Goal: Task Accomplishment & Management: Complete application form

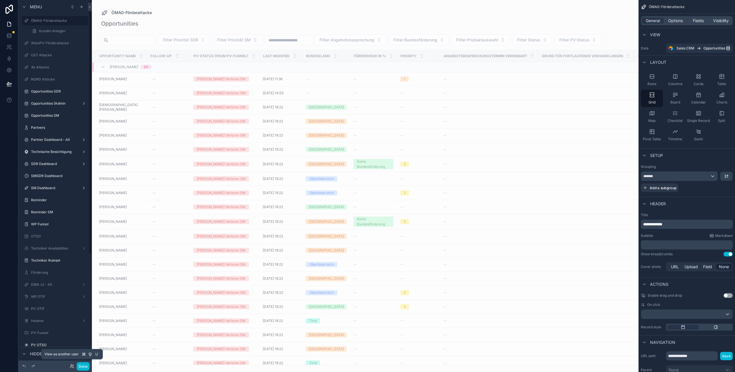
click at [72, 366] on icon at bounding box center [72, 366] width 5 height 5
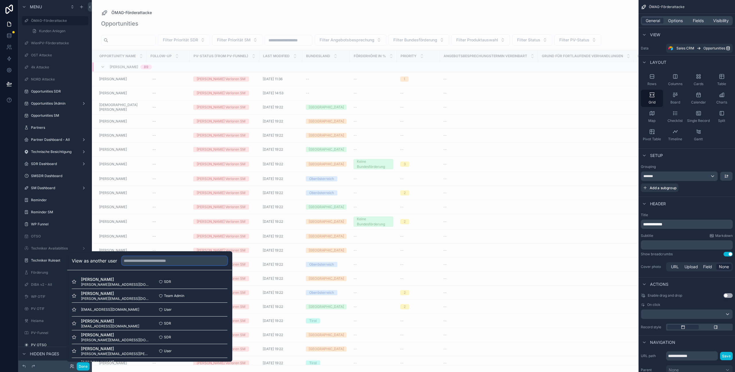
click at [138, 258] on input "text" at bounding box center [175, 260] width 106 height 9
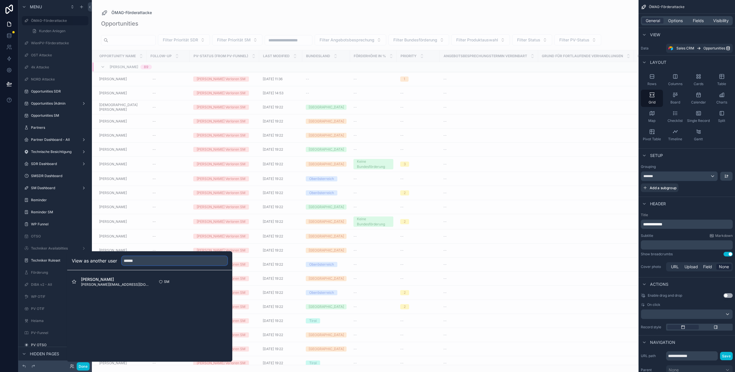
type input "******"
drag, startPoint x: 230, startPoint y: 282, endPoint x: 217, endPoint y: 282, distance: 12.9
click at [229, 282] on div "Oliver Kimmel oliver@heizma.at SM Select" at bounding box center [149, 281] width 165 height 23
click at [217, 282] on button "Select" at bounding box center [220, 281] width 15 height 8
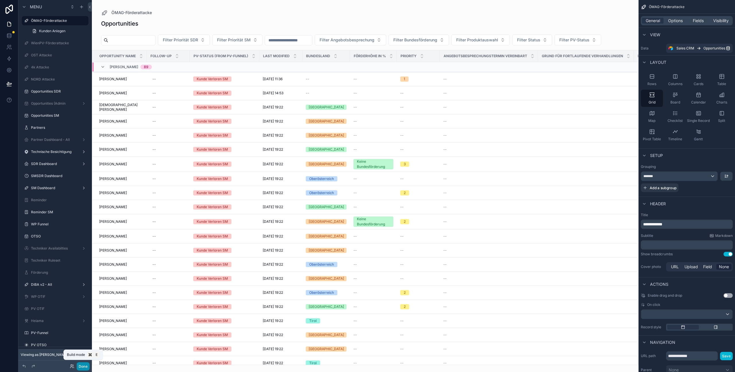
click at [84, 367] on button "Done" at bounding box center [83, 366] width 13 height 8
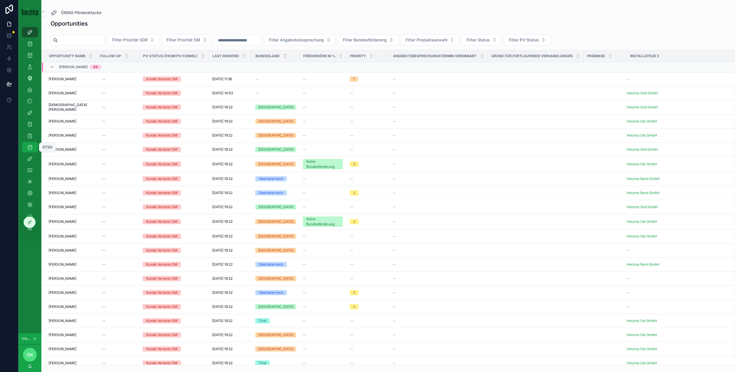
click at [29, 146] on icon "scrollable content" at bounding box center [30, 147] width 6 height 6
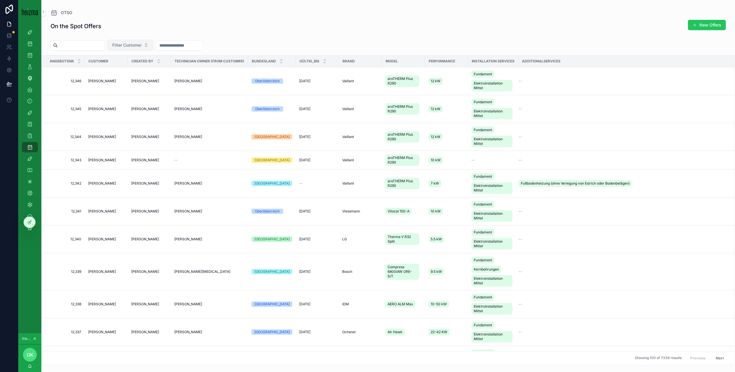
click at [132, 45] on span "Filter Customer" at bounding box center [126, 45] width 29 height 6
type input "*****"
click at [124, 71] on span "[PERSON_NAME]" at bounding box center [122, 68] width 33 height 6
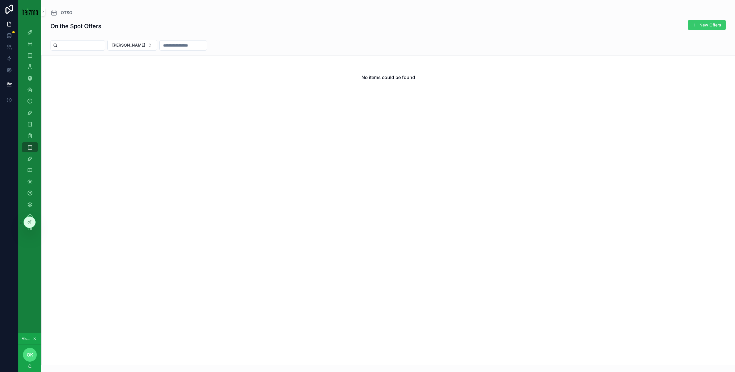
click at [711, 24] on button "New Offers" at bounding box center [707, 25] width 38 height 10
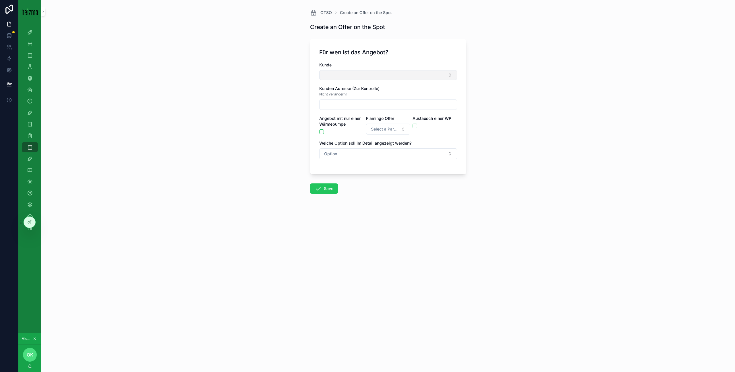
click at [341, 76] on button "Select Button" at bounding box center [388, 75] width 138 height 10
type input "*****"
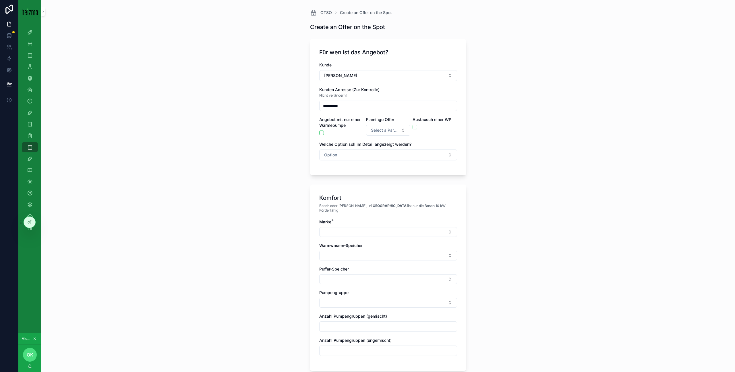
click at [341, 105] on input "*********" at bounding box center [388, 106] width 137 height 8
drag, startPoint x: 304, startPoint y: 102, endPoint x: 294, endPoint y: 102, distance: 9.2
click at [294, 102] on div "**********" at bounding box center [388, 186] width 694 height 372
type input "**********"
click at [286, 22] on div "**********" at bounding box center [388, 186] width 694 height 372
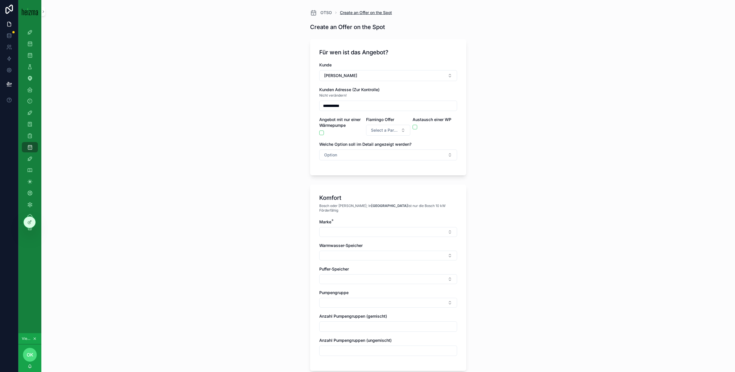
drag, startPoint x: 329, startPoint y: 13, endPoint x: 354, endPoint y: 14, distance: 24.8
click at [360, 14] on span "Create an Offer on the Spot" at bounding box center [366, 13] width 52 height 6
click at [326, 10] on span "OTSO" at bounding box center [326, 13] width 11 height 6
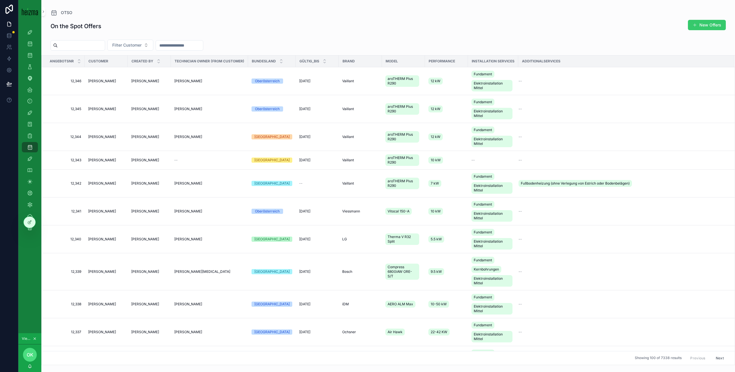
click at [714, 28] on button "New Offers" at bounding box center [707, 25] width 38 height 10
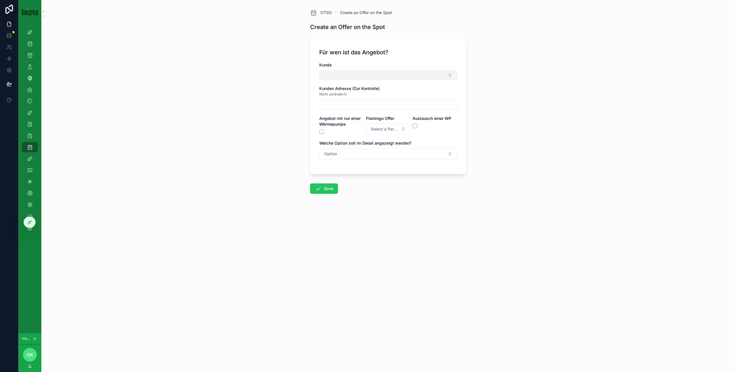
click at [372, 73] on button "Select Button" at bounding box center [388, 75] width 138 height 10
type input "*****"
type input "**********"
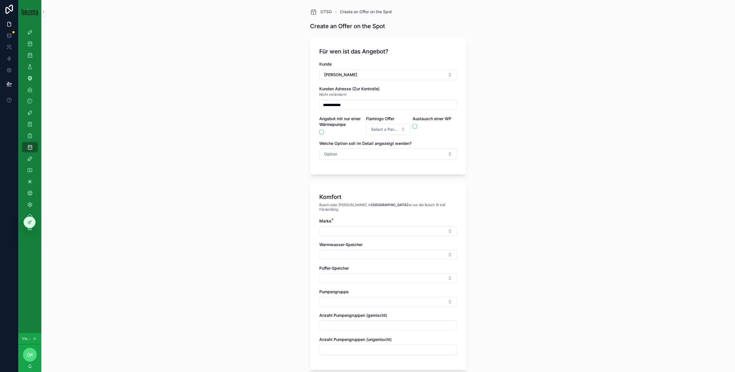
scroll to position [1, 0]
click at [363, 106] on input "**********" at bounding box center [388, 104] width 137 height 8
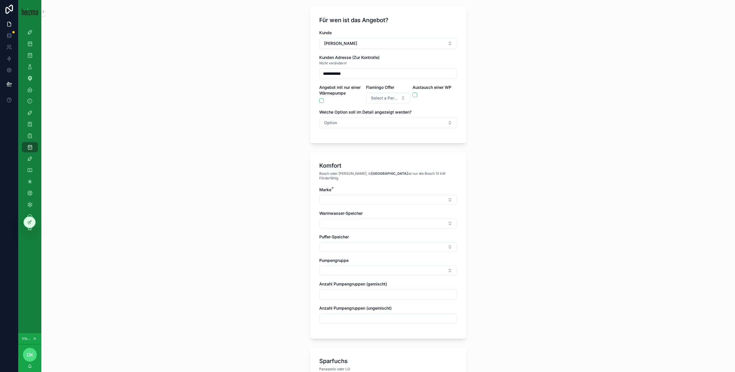
scroll to position [54, 0]
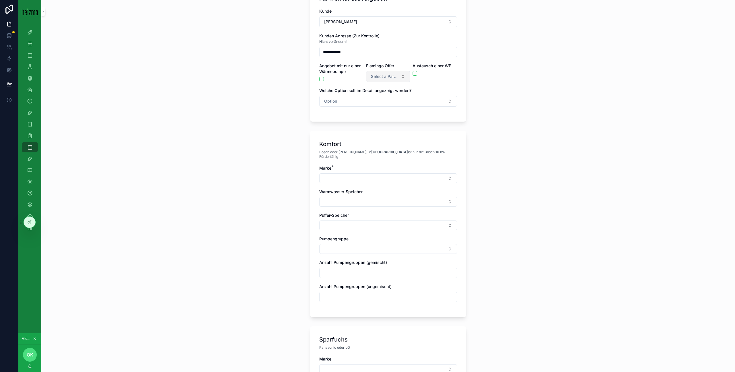
click at [392, 74] on span "Select a Partner Offer" at bounding box center [385, 77] width 28 height 6
drag, startPoint x: 370, startPoint y: 109, endPoint x: 421, endPoint y: 104, distance: 51.2
click at [370, 109] on span "Soly" at bounding box center [363, 107] width 14 height 5
click at [398, 98] on button "Option" at bounding box center [388, 101] width 138 height 11
click at [380, 127] on div "Sparfuchs" at bounding box center [388, 124] width 135 height 9
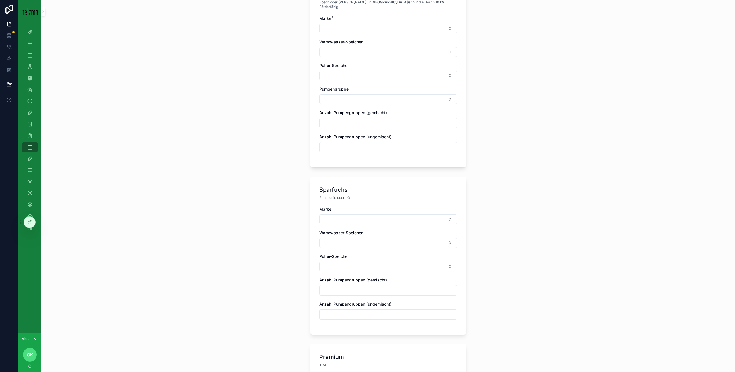
scroll to position [162, 0]
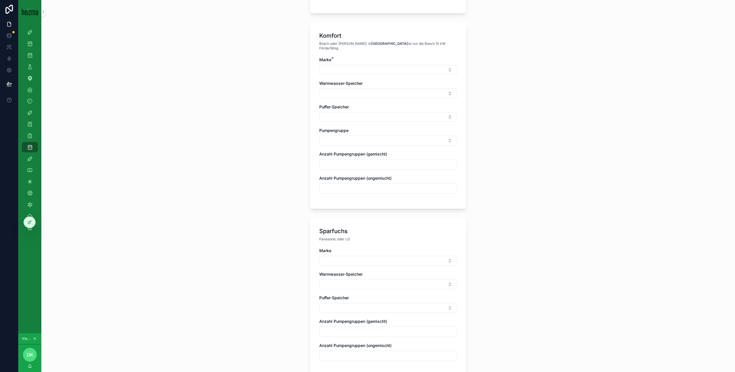
click at [356, 60] on div "Marke *" at bounding box center [388, 66] width 138 height 18
click at [362, 65] on button "Select Button" at bounding box center [388, 70] width 138 height 10
click at [348, 162] on div "Viessmann" at bounding box center [388, 161] width 135 height 9
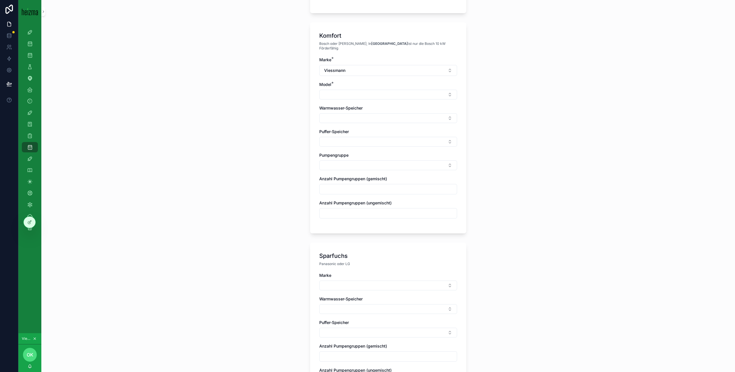
click at [336, 82] on div "Model *" at bounding box center [388, 85] width 138 height 6
click at [339, 90] on button "Select Button" at bounding box center [388, 95] width 138 height 10
click at [377, 133] on div "Vitocal 250-A" at bounding box center [388, 130] width 135 height 9
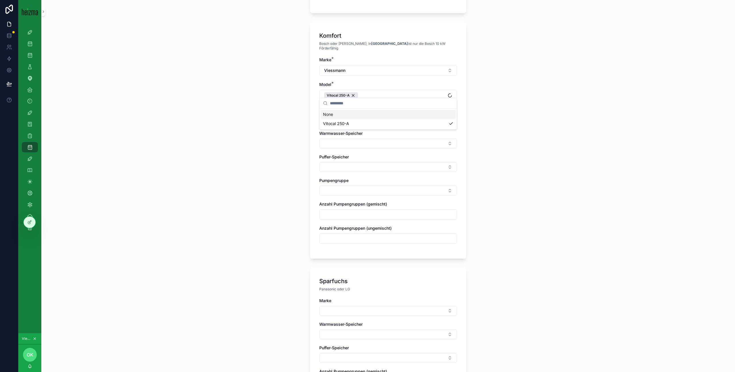
click at [263, 106] on div "**********" at bounding box center [388, 24] width 694 height 372
click at [361, 118] on button "Select Button" at bounding box center [388, 120] width 138 height 10
click at [354, 92] on div "Vitocal 250-A" at bounding box center [341, 95] width 34 height 6
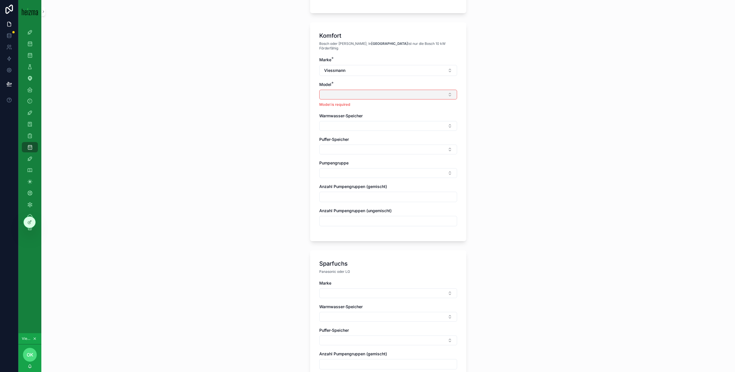
click at [336, 91] on button "Select Button" at bounding box center [388, 95] width 138 height 10
click at [371, 118] on div "Vitocal 150-A" at bounding box center [388, 121] width 135 height 9
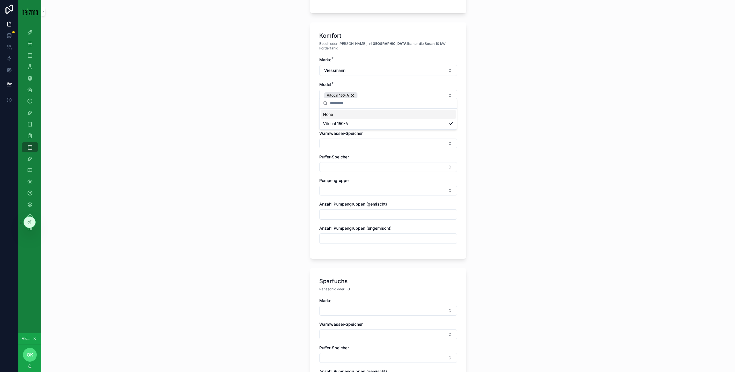
drag, startPoint x: 254, startPoint y: 108, endPoint x: 259, endPoint y: 109, distance: 4.6
click at [254, 108] on div "**********" at bounding box center [388, 24] width 694 height 372
click at [365, 118] on button "Select Button" at bounding box center [388, 120] width 138 height 10
click at [358, 146] on div "13 kW" at bounding box center [388, 146] width 135 height 9
click at [299, 128] on div "**********" at bounding box center [388, 24] width 694 height 372
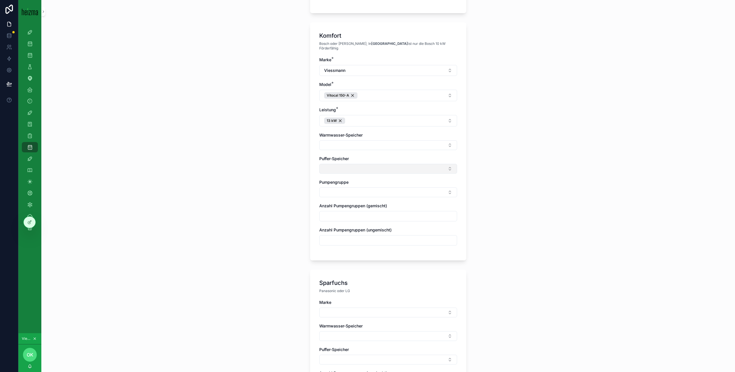
drag, startPoint x: 328, startPoint y: 142, endPoint x: 361, endPoint y: 161, distance: 38.4
click at [328, 142] on button "Select Button" at bounding box center [388, 145] width 138 height 10
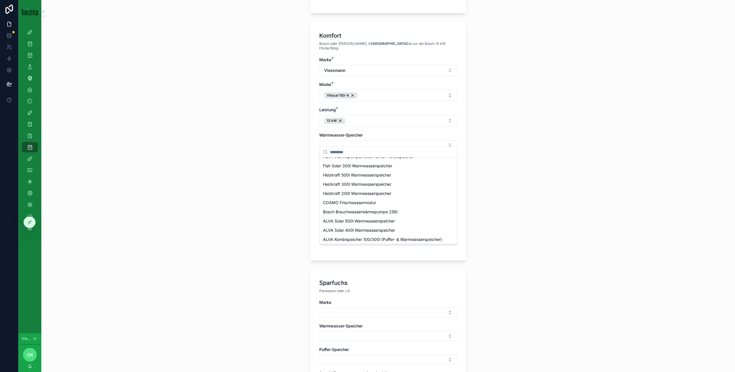
scroll to position [155, 0]
click at [406, 183] on div "Heizkraft 300l Warmwasserspeicher" at bounding box center [388, 182] width 135 height 9
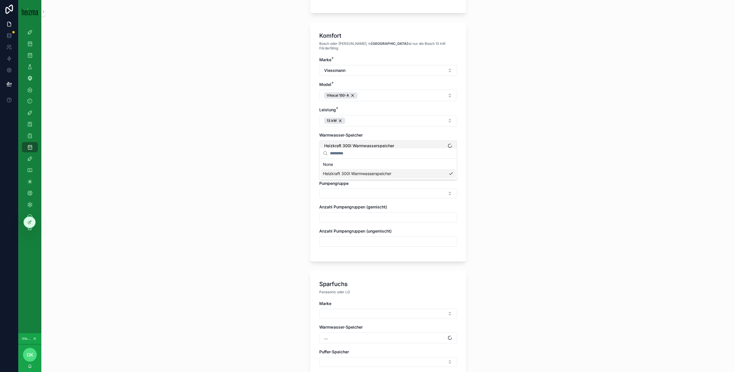
scroll to position [0, 0]
click at [353, 169] on button "Select Button" at bounding box center [388, 170] width 138 height 10
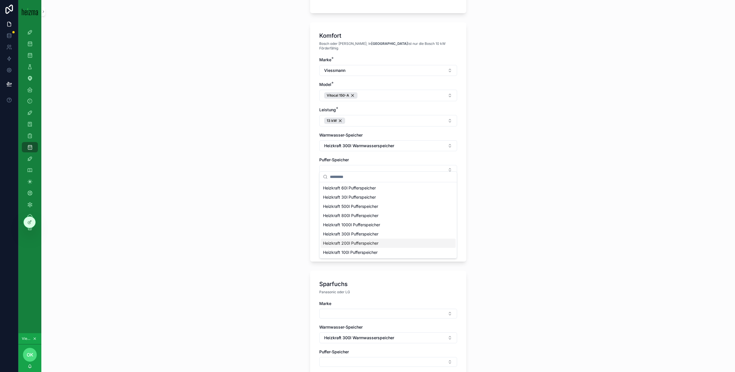
click at [384, 242] on div "Heizkraft 200l Pufferspeicher" at bounding box center [388, 242] width 135 height 9
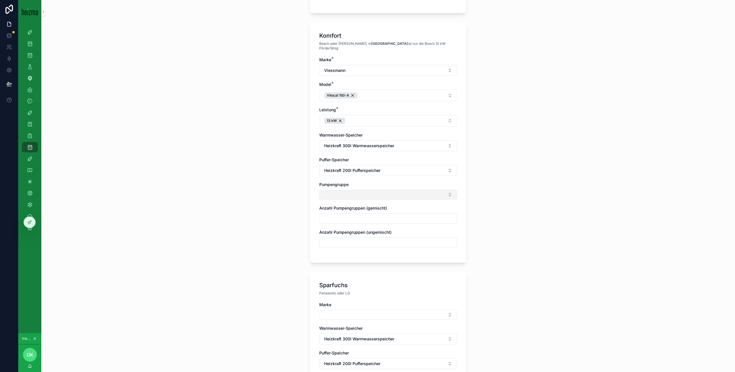
click at [338, 190] on button "Select Button" at bounding box center [388, 195] width 138 height 10
click at [405, 211] on div "Ungemischt" at bounding box center [388, 212] width 135 height 9
click at [269, 218] on div "**********" at bounding box center [388, 186] width 694 height 372
click at [360, 216] on input "scrollable content" at bounding box center [388, 220] width 137 height 8
type input "*"
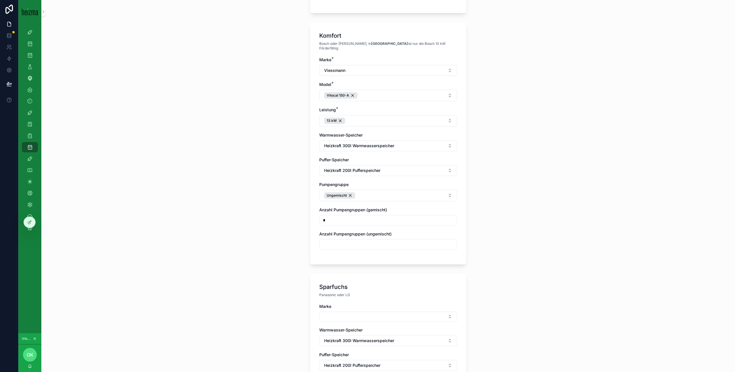
type input "*"
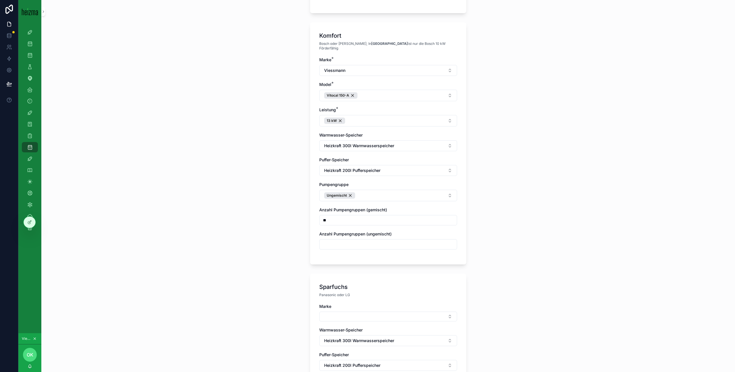
type input "*"
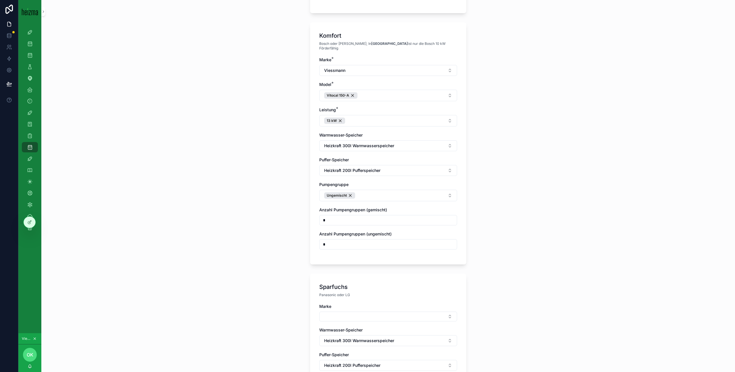
drag, startPoint x: 291, startPoint y: 224, endPoint x: 286, endPoint y: 223, distance: 5.9
click at [291, 224] on div "**********" at bounding box center [388, 186] width 694 height 372
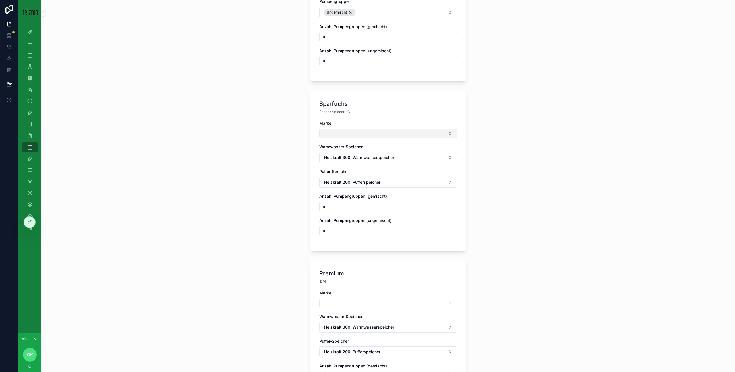
click at [342, 132] on button "Select Button" at bounding box center [388, 133] width 138 height 10
click at [356, 178] on div "Vaillant" at bounding box center [388, 178] width 135 height 9
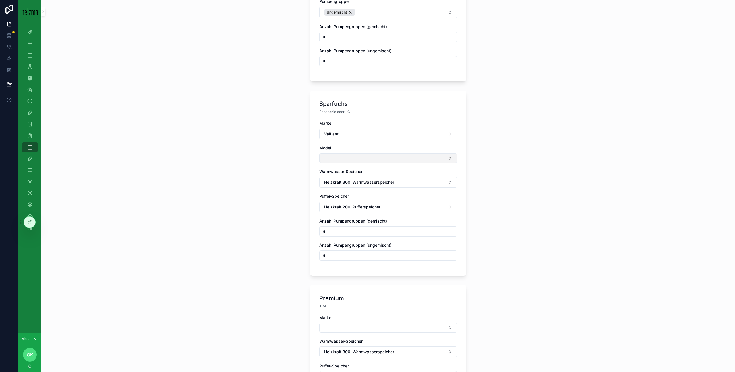
click at [338, 153] on button "Select Button" at bounding box center [388, 158] width 138 height 10
click at [387, 179] on div "aroTHERM Plus R290" at bounding box center [388, 175] width 135 height 9
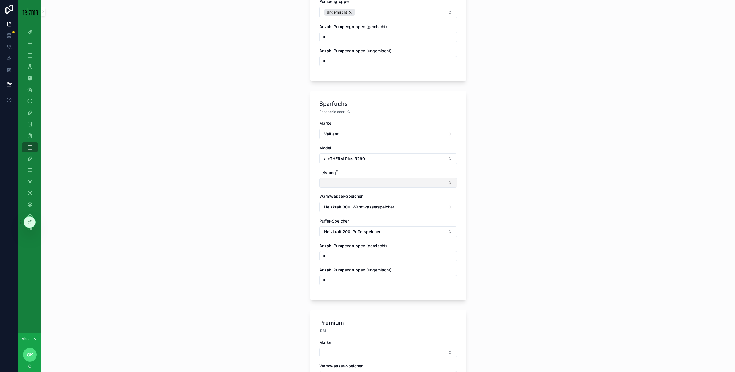
click at [355, 180] on button "Select Button" at bounding box center [388, 183] width 138 height 10
click at [355, 210] on div "12 kW" at bounding box center [388, 209] width 135 height 9
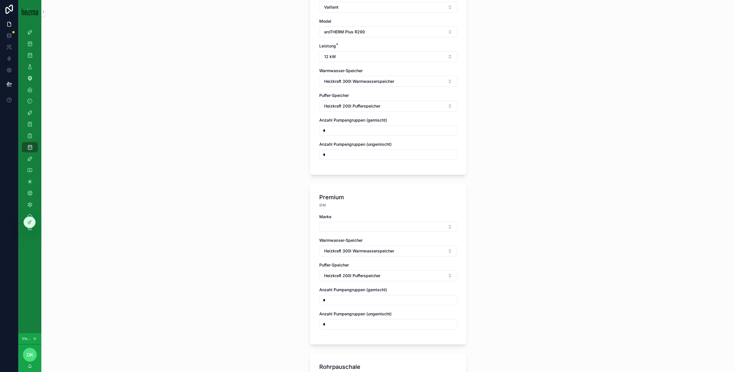
scroll to position [473, 0]
drag, startPoint x: 349, startPoint y: 216, endPoint x: 356, endPoint y: 222, distance: 9.6
click at [350, 220] on button "Select Button" at bounding box center [388, 225] width 138 height 10
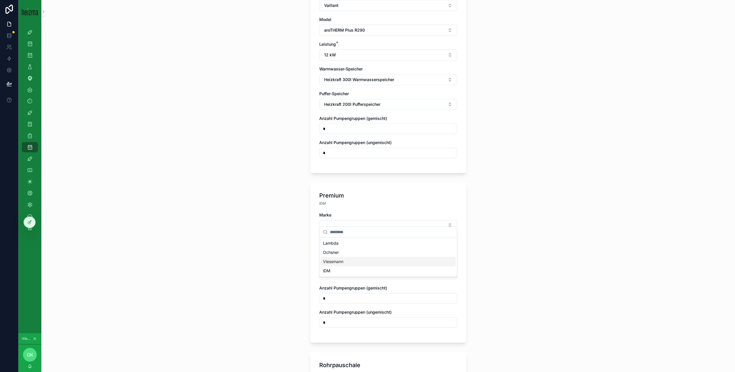
click at [350, 263] on div "Viessmann" at bounding box center [388, 261] width 135 height 9
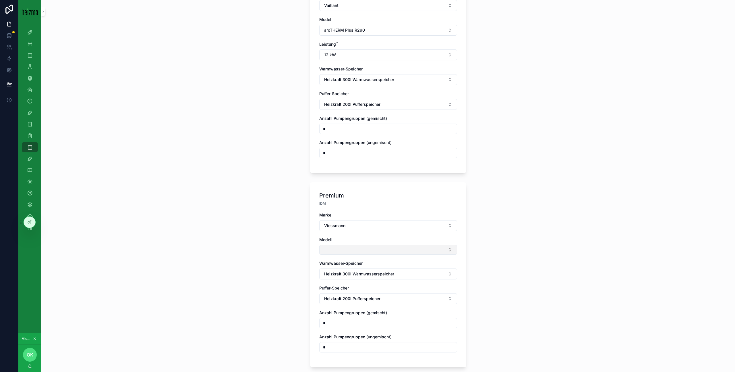
click at [354, 248] on button "Select Button" at bounding box center [388, 250] width 138 height 10
click at [367, 270] on div "Vitocal 250-A" at bounding box center [388, 267] width 135 height 9
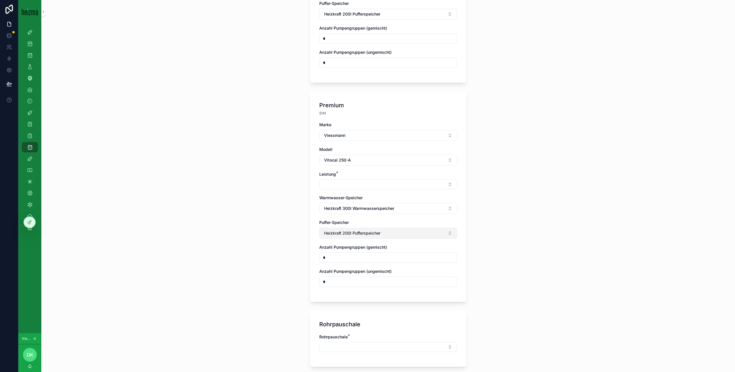
scroll to position [574, 0]
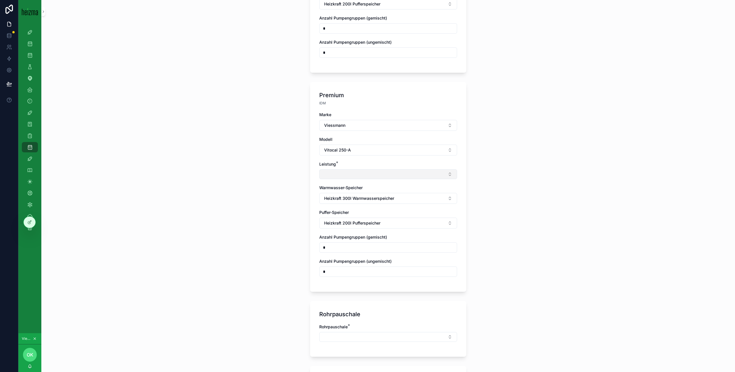
click at [348, 169] on button "Select Button" at bounding box center [388, 174] width 138 height 10
click at [358, 201] on div "13 kW" at bounding box center [388, 201] width 135 height 9
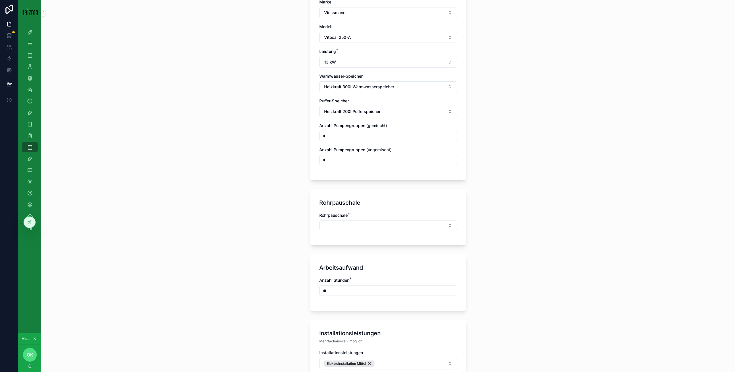
scroll to position [719, 0]
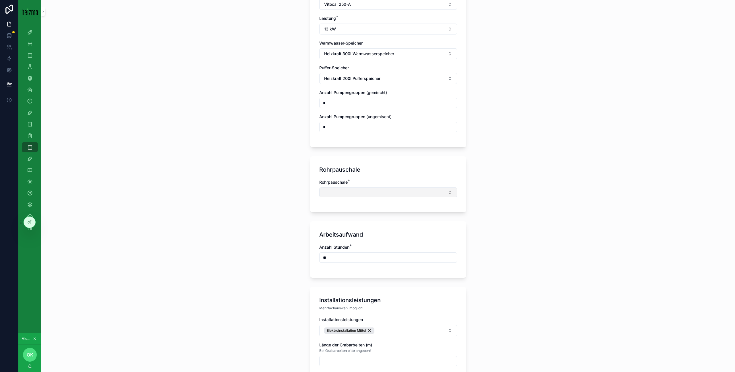
click at [348, 187] on button "Select Button" at bounding box center [388, 192] width 138 height 10
click at [355, 230] on div "Groß" at bounding box center [388, 228] width 135 height 9
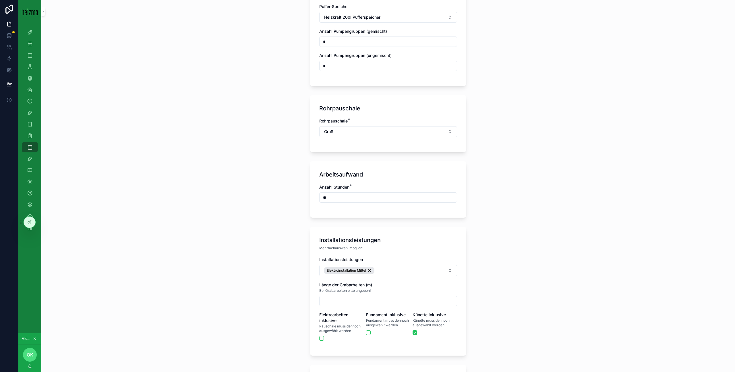
scroll to position [889, 0]
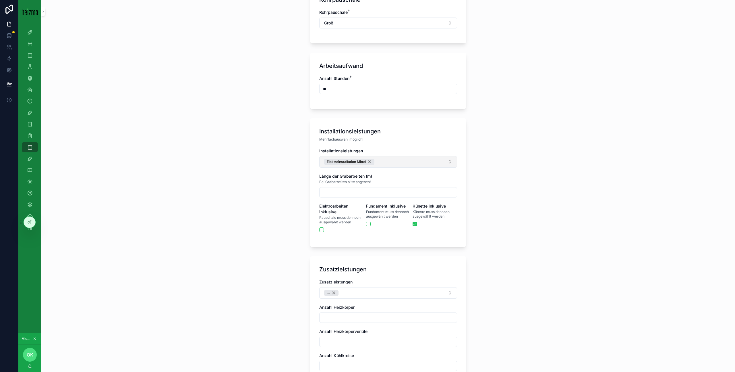
click at [373, 159] on div "Elektroinstallation Mittel" at bounding box center [349, 162] width 50 height 6
click at [379, 158] on button "Select Button" at bounding box center [388, 161] width 138 height 10
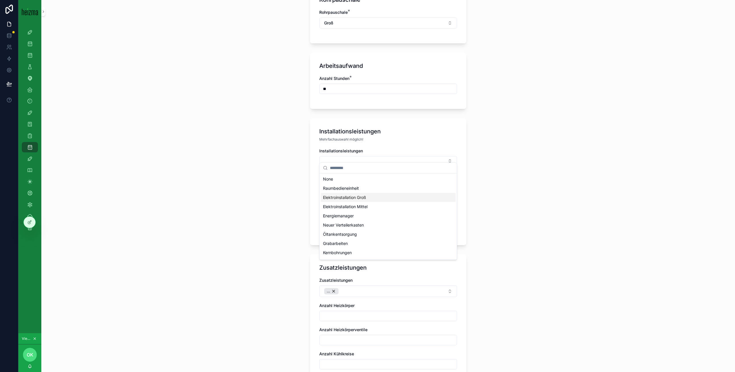
click at [376, 200] on div "Elektroinstallation Groß" at bounding box center [388, 197] width 135 height 9
click at [269, 202] on div "**********" at bounding box center [388, 186] width 694 height 372
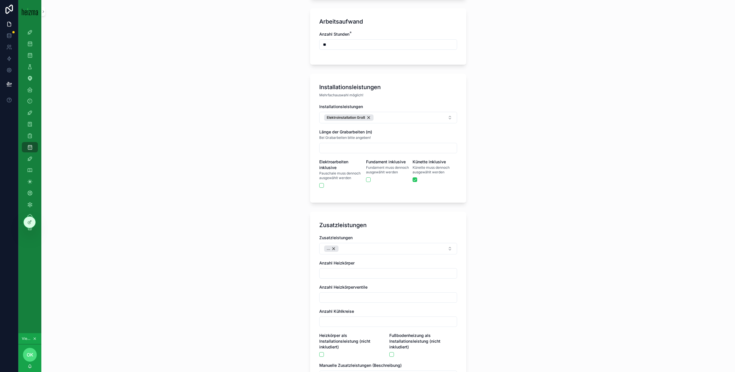
scroll to position [974, 0]
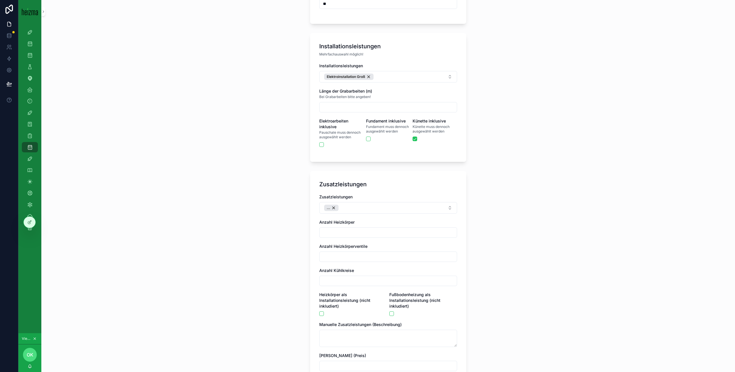
click at [350, 104] on input "scrollable content" at bounding box center [388, 107] width 137 height 8
type input "*"
click at [288, 119] on div "**********" at bounding box center [388, 186] width 694 height 372
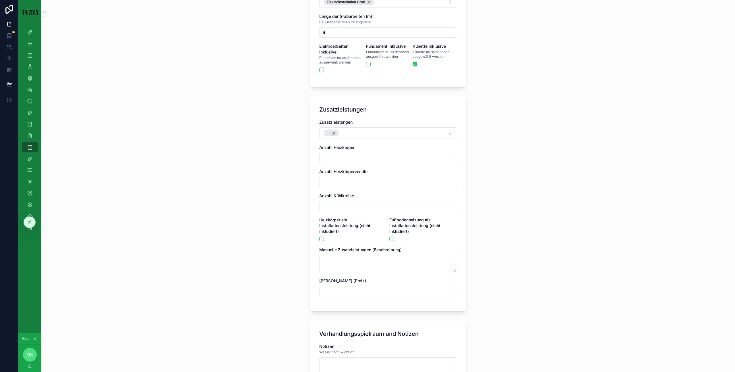
scroll to position [1050, 0]
click at [334, 129] on div "..." at bounding box center [331, 132] width 14 height 6
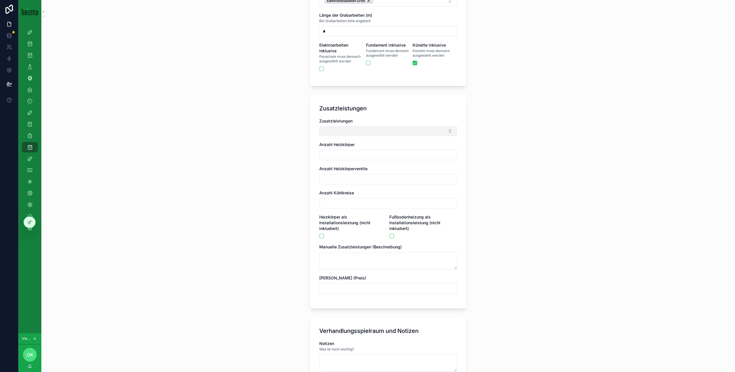
scroll to position [1194, 0]
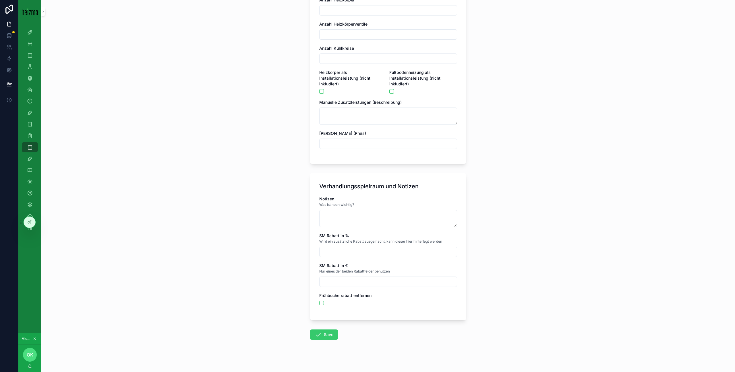
click at [329, 331] on button "Save" at bounding box center [324, 334] width 28 height 10
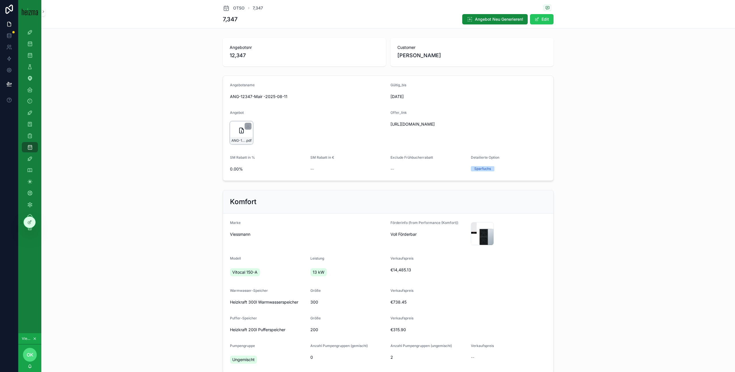
click at [240, 131] on icon "scrollable content" at bounding box center [241, 130] width 7 height 7
